Goal: Task Accomplishment & Management: Complete application form

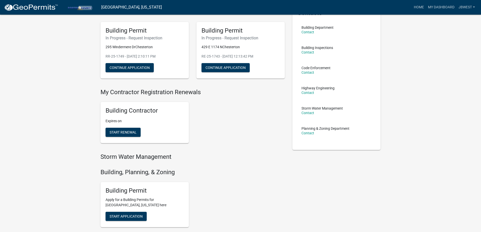
scroll to position [50, 0]
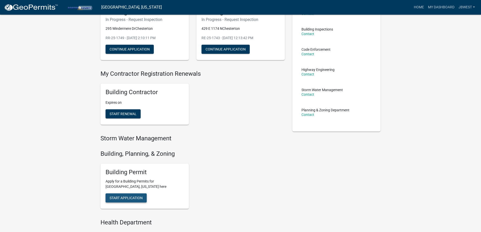
click at [142, 197] on span "Start Application" at bounding box center [126, 198] width 33 height 4
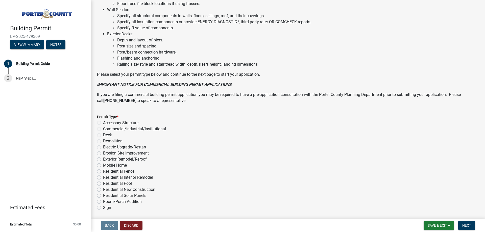
scroll to position [339, 0]
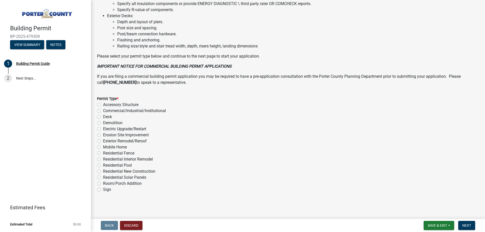
drag, startPoint x: 132, startPoint y: 141, endPoint x: 151, endPoint y: 161, distance: 27.5
click at [132, 141] on label "Exterior Remodel/Reroof" at bounding box center [125, 141] width 44 height 6
click at [106, 141] on input "Exterior Remodel/Reroof" at bounding box center [104, 139] width 3 height 3
radio input "true"
click at [469, 222] on button "Next" at bounding box center [466, 225] width 17 height 9
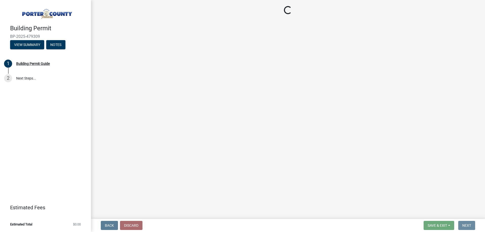
scroll to position [0, 0]
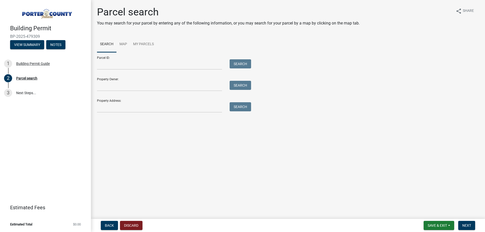
click at [159, 114] on div "Parcel search You may search for your parcel by entering any of the following i…" at bounding box center [287, 61] width 389 height 111
click at [161, 110] on input "Property Address:" at bounding box center [159, 107] width 125 height 10
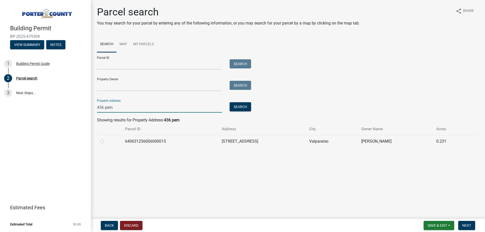
type input "436 pem"
click at [106, 138] on label at bounding box center [106, 138] width 0 height 0
click at [106, 140] on input "radio" at bounding box center [107, 139] width 3 height 3
radio input "true"
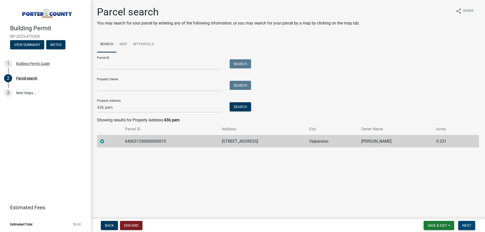
click at [473, 225] on button "Next" at bounding box center [466, 225] width 17 height 9
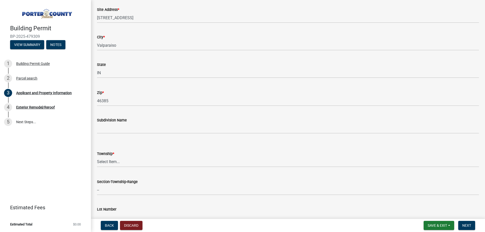
scroll to position [126, 0]
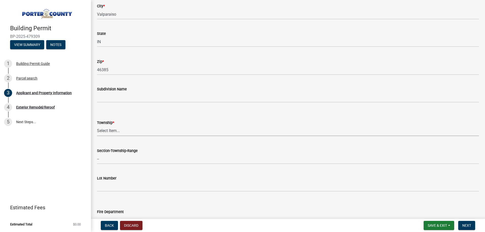
click at [121, 126] on select "Select Item... [PERSON_NAME][GEOGRAPHIC_DATA] [PERSON_NAME][GEOGRAPHIC_DATA] [G…" at bounding box center [288, 131] width 382 height 10
click at [123, 127] on select "Select Item... [PERSON_NAME][GEOGRAPHIC_DATA] [PERSON_NAME][GEOGRAPHIC_DATA] [G…" at bounding box center [288, 131] width 382 height 10
click at [97, 126] on select "Select Item... [PERSON_NAME][GEOGRAPHIC_DATA] [PERSON_NAME][GEOGRAPHIC_DATA] [G…" at bounding box center [288, 131] width 382 height 10
select select "3ef279d8-364d-4472-9edf-8c32643de6c0"
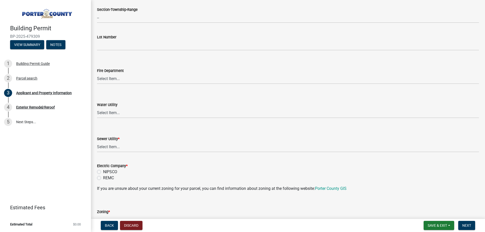
scroll to position [278, 0]
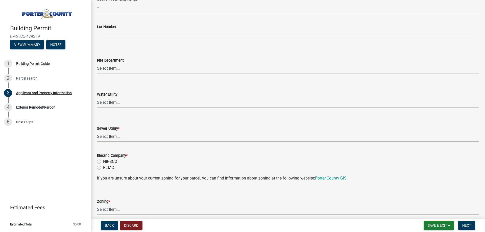
click at [130, 135] on select "Select Item... Aqua [US_STATE] Inc Damon Run Falling Waters Lake Eliza - LEACD …" at bounding box center [288, 136] width 382 height 10
click at [97, 131] on select "Select Item... Aqua [US_STATE] Inc Damon Run Falling Waters Lake Eliza - LEACD …" at bounding box center [288, 136] width 382 height 10
select select "ea6751d4-6bf7-4a16-89ee-f7801ab82aa1"
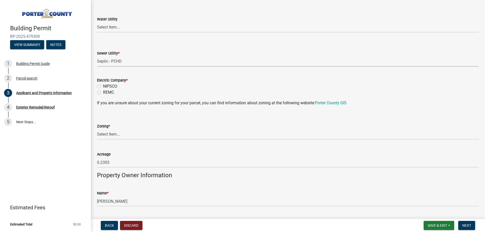
scroll to position [353, 0]
click at [110, 84] on label "NIPSCO" at bounding box center [110, 86] width 14 height 6
click at [106, 84] on input "NIPSCO" at bounding box center [104, 84] width 3 height 3
radio input "true"
click at [143, 137] on select "Select Item... A1 A2 CH CM CN I1 I2 I3 IN MP OT P1 P2 PUD R1 R2 R3 R4 RL RR" at bounding box center [288, 134] width 382 height 10
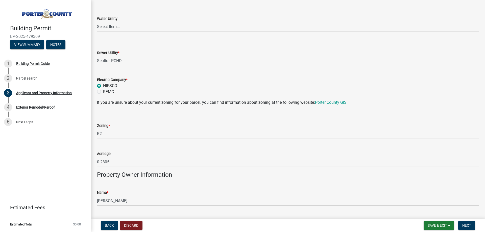
click at [97, 129] on select "Select Item... A1 A2 CH CM CN I1 I2 I3 IN MP OT P1 P2 PUD R1 R2 R3 R4 RL RR" at bounding box center [288, 134] width 382 height 10
select select "0d764019-f1ff-4f3b-9299-33f0d080acc7"
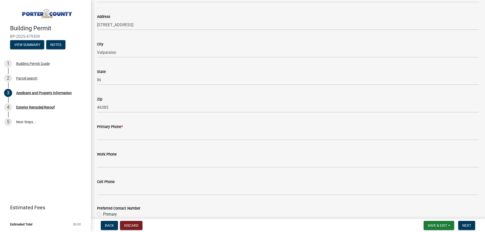
scroll to position [580, 0]
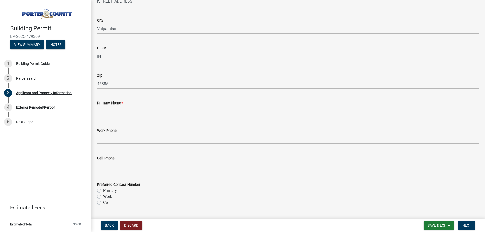
click at [150, 114] on input "Primary Phone *" at bounding box center [288, 111] width 382 height 10
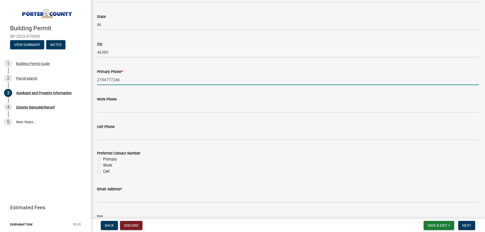
scroll to position [712, 0]
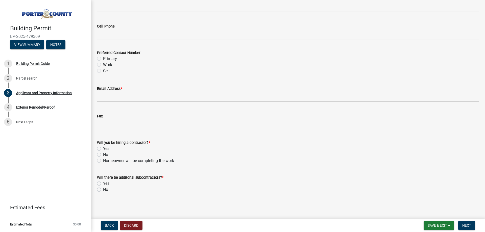
type input "2194777246"
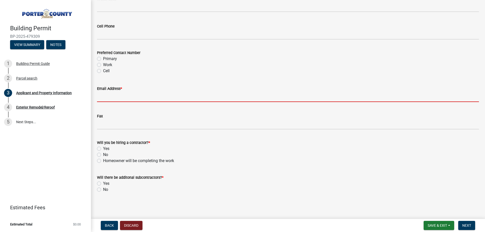
click at [108, 95] on input "Email Address *" at bounding box center [288, 97] width 382 height 10
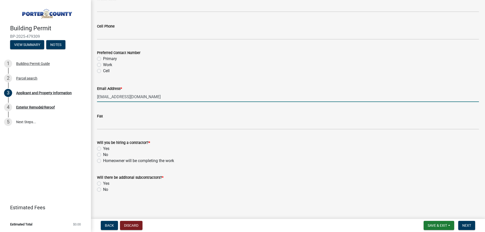
type input "[EMAIL_ADDRESS][DOMAIN_NAME]"
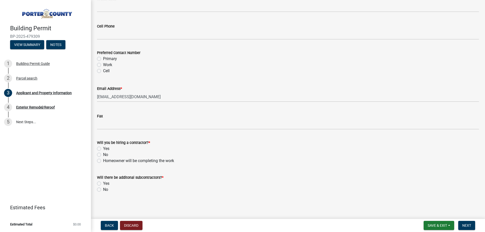
drag, startPoint x: 107, startPoint y: 150, endPoint x: 106, endPoint y: 183, distance: 33.6
click at [106, 150] on label "Yes" at bounding box center [106, 149] width 6 height 6
click at [106, 191] on label "No" at bounding box center [105, 190] width 5 height 6
click at [106, 190] on input "No" at bounding box center [104, 188] width 3 height 3
radio input "true"
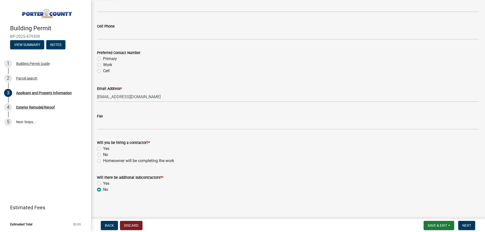
click at [103, 150] on label "Yes" at bounding box center [106, 149] width 6 height 6
click at [103, 149] on input "Yes" at bounding box center [104, 147] width 3 height 3
radio input "true"
click at [467, 226] on span "Next" at bounding box center [466, 225] width 9 height 4
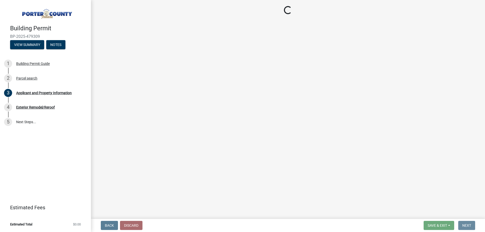
scroll to position [0, 0]
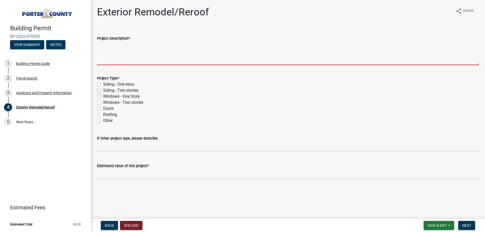
click at [115, 46] on textarea "Project Description *" at bounding box center [288, 53] width 382 height 24
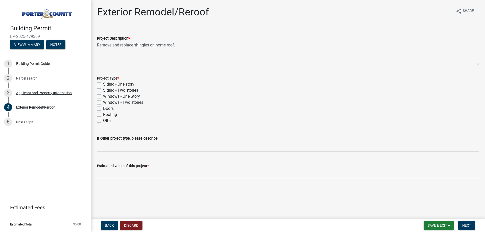
type textarea "Remove and replace shingles on home roof."
click at [112, 113] on label "Roofing" at bounding box center [110, 115] width 14 height 6
click at [106, 113] on input "Roofing" at bounding box center [104, 113] width 3 height 3
checkbox input "true"
checkbox input "false"
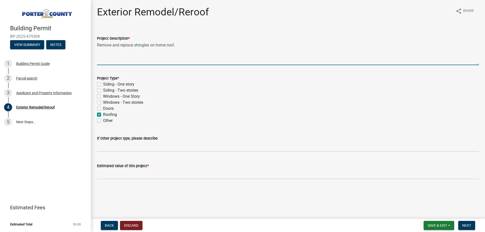
checkbox input "false"
checkbox input "true"
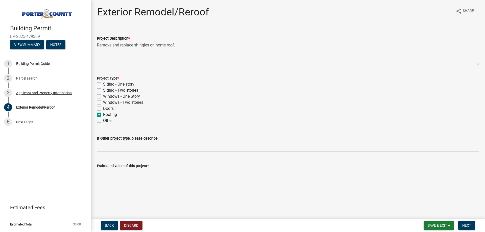
checkbox input "false"
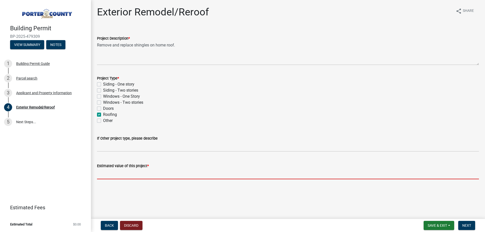
click at [142, 170] on input "text" at bounding box center [288, 174] width 382 height 10
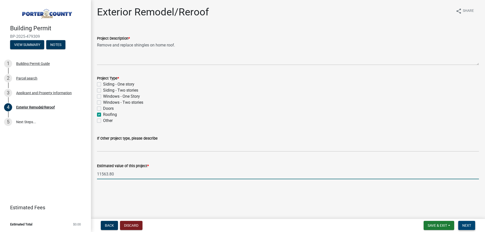
type input "11563.8"
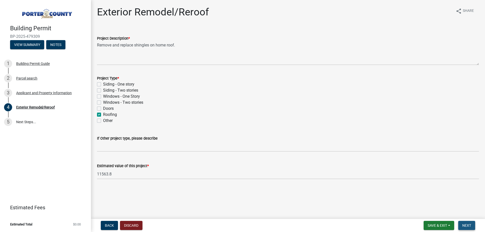
click at [472, 225] on button "Next" at bounding box center [466, 225] width 17 height 9
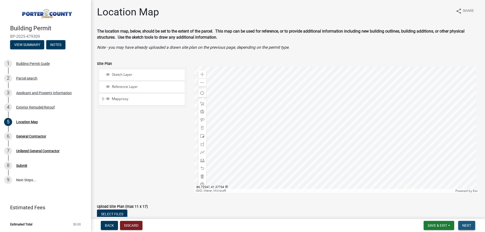
click at [464, 226] on button "Next" at bounding box center [466, 225] width 17 height 9
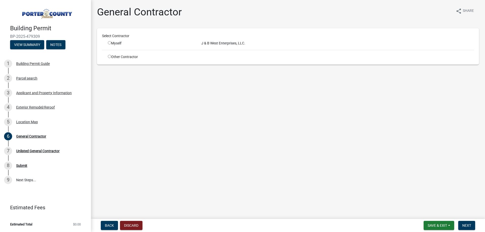
click at [109, 43] on input "radio" at bounding box center [109, 42] width 3 height 3
radio input "true"
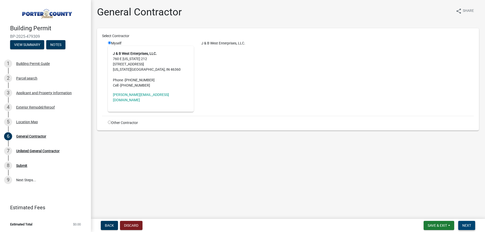
click at [471, 227] on button "Next" at bounding box center [466, 225] width 17 height 9
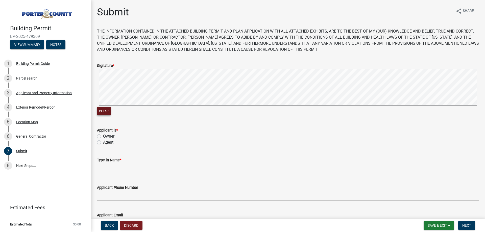
click at [107, 111] on button "Clear" at bounding box center [104, 111] width 14 height 8
drag, startPoint x: 111, startPoint y: 143, endPoint x: 124, endPoint y: 158, distance: 19.3
click at [112, 143] on label "Agent" at bounding box center [108, 142] width 10 height 6
click at [106, 144] on label "Agent" at bounding box center [108, 142] width 10 height 6
click at [106, 143] on input "Agent" at bounding box center [104, 140] width 3 height 3
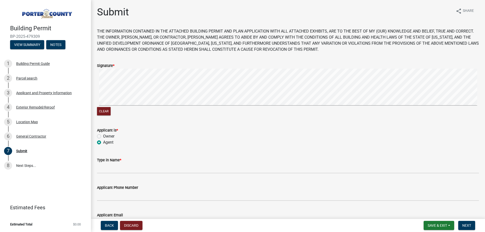
radio input "true"
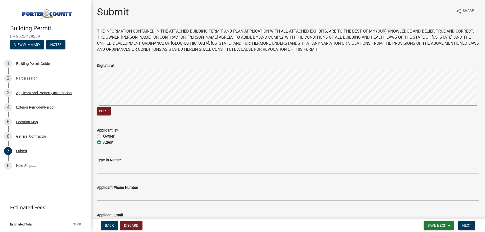
click at [122, 170] on input "Type in Name *" at bounding box center [288, 168] width 382 height 10
type input "[PERSON_NAME]"
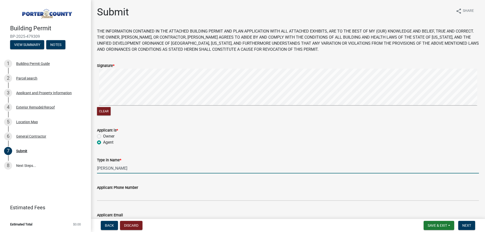
type input "[PERSON_NAME][EMAIL_ADDRESS][DOMAIN_NAME]"
click at [134, 203] on wm-data-entity-input "Applicant Phone Number" at bounding box center [288, 191] width 382 height 28
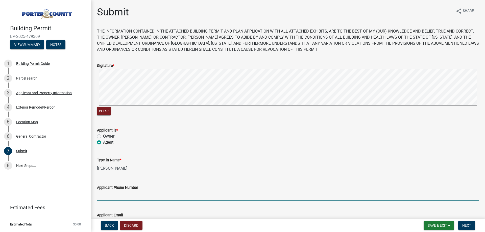
click at [136, 196] on input "Applicant Phone Number" at bounding box center [288, 196] width 382 height 10
type input "2193636151"
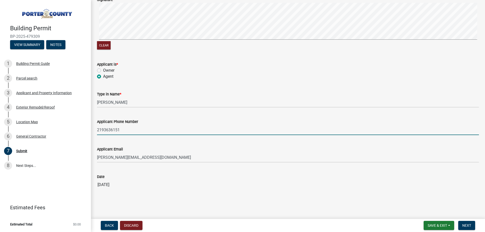
scroll to position [67, 0]
click at [463, 226] on span "Next" at bounding box center [466, 225] width 9 height 4
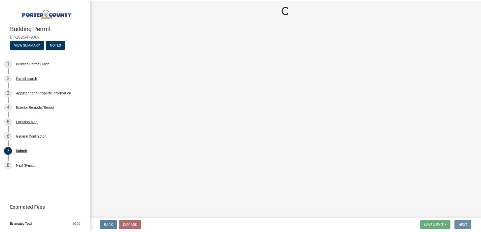
scroll to position [0, 0]
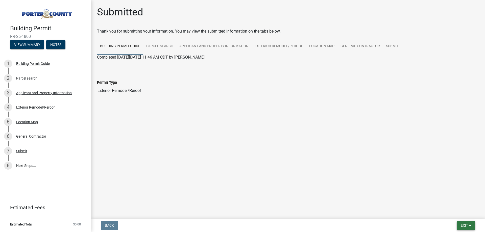
click at [465, 229] on button "Exit" at bounding box center [465, 225] width 18 height 9
click at [459, 211] on button "Save & Exit" at bounding box center [454, 212] width 40 height 12
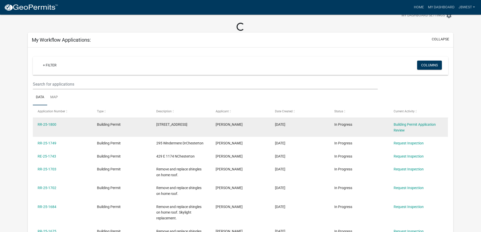
scroll to position [25, 0]
